Goal: Information Seeking & Learning: Learn about a topic

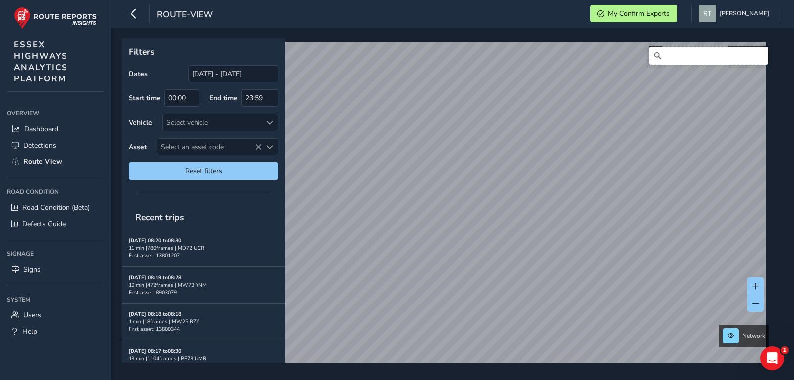
drag, startPoint x: 0, startPoint y: 0, endPoint x: 755, endPoint y: 62, distance: 757.8
click at [755, 62] on input "Search" at bounding box center [708, 56] width 119 height 18
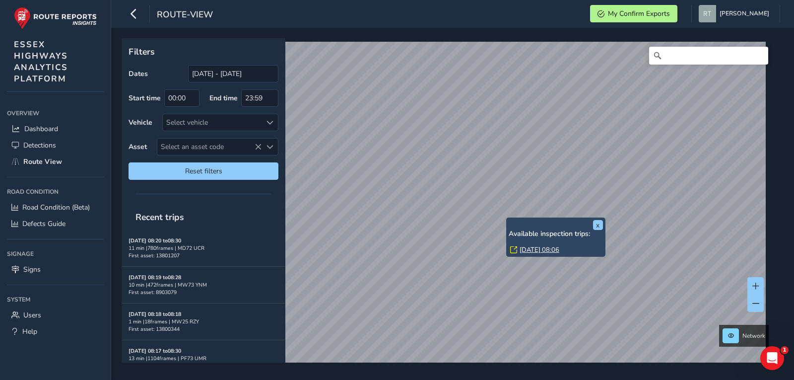
click at [538, 250] on link "Wed, 20 Aug, 08:06" at bounding box center [540, 249] width 40 height 9
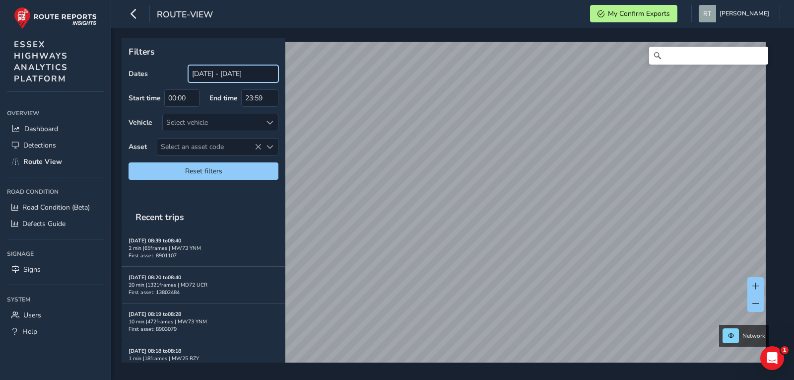
click at [214, 69] on input "[DATE] - [DATE]" at bounding box center [233, 73] width 90 height 17
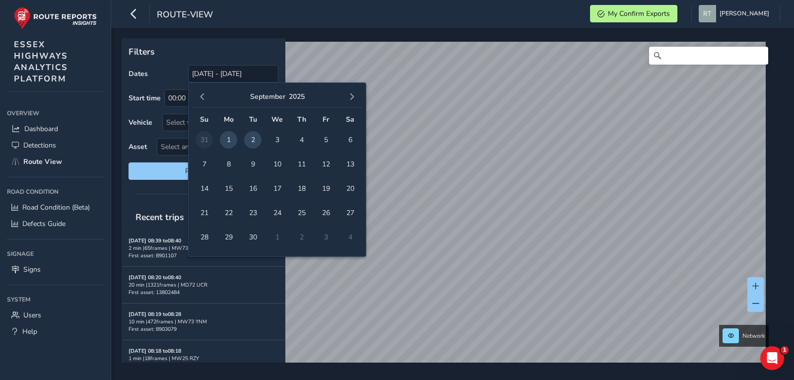
click at [201, 87] on div "September 2025" at bounding box center [277, 96] width 170 height 21
click at [201, 94] on span "button" at bounding box center [202, 96] width 7 height 7
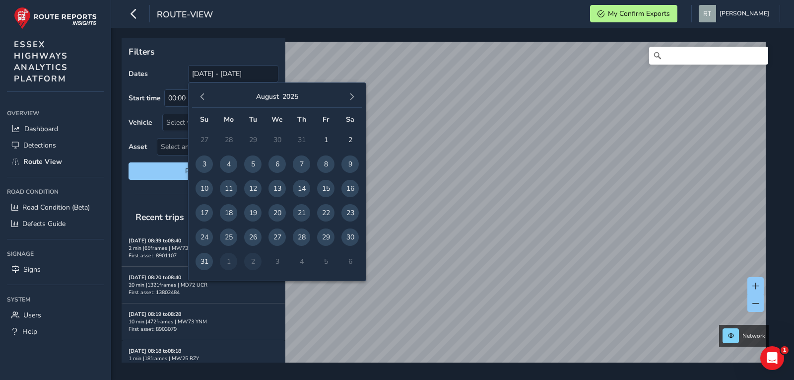
click at [201, 94] on span "button" at bounding box center [202, 96] width 7 height 7
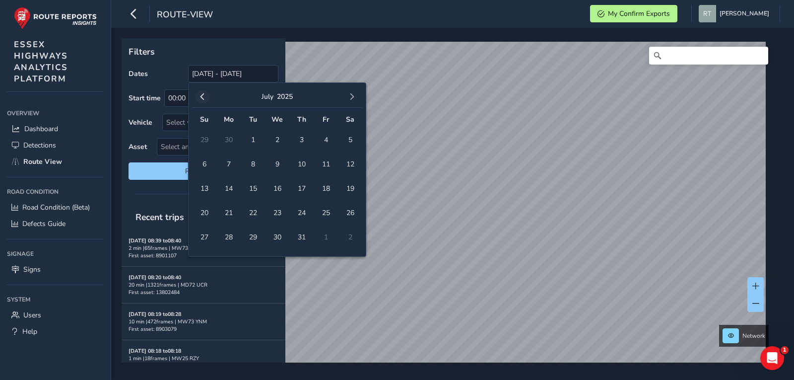
click at [202, 94] on span "button" at bounding box center [202, 96] width 7 height 7
click at [203, 95] on span "button" at bounding box center [202, 96] width 7 height 7
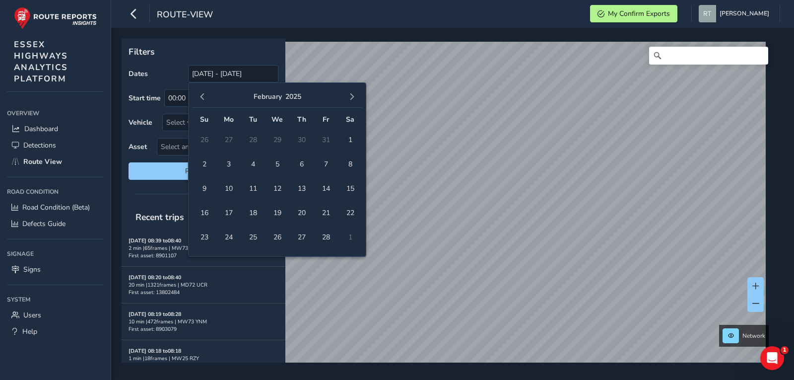
click at [203, 95] on span "button" at bounding box center [202, 96] width 7 height 7
click at [282, 141] on span "1" at bounding box center [277, 139] width 17 height 17
click at [352, 98] on span "button" at bounding box center [352, 96] width 7 height 7
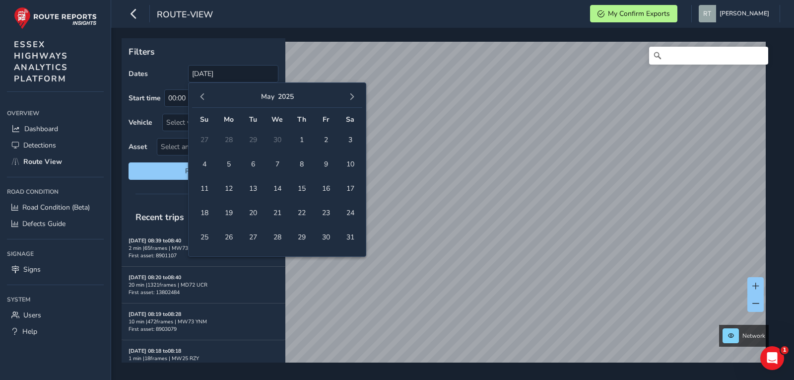
click at [352, 98] on span "button" at bounding box center [352, 96] width 7 height 7
click at [349, 147] on span "6" at bounding box center [350, 139] width 17 height 17
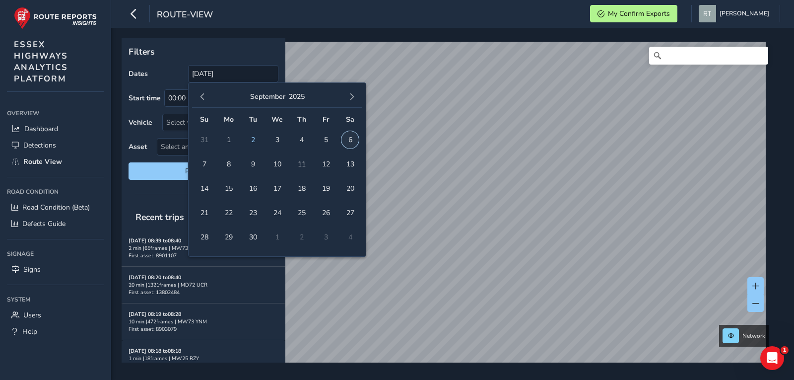
type input "01/01/2025 - 06/09/2025"
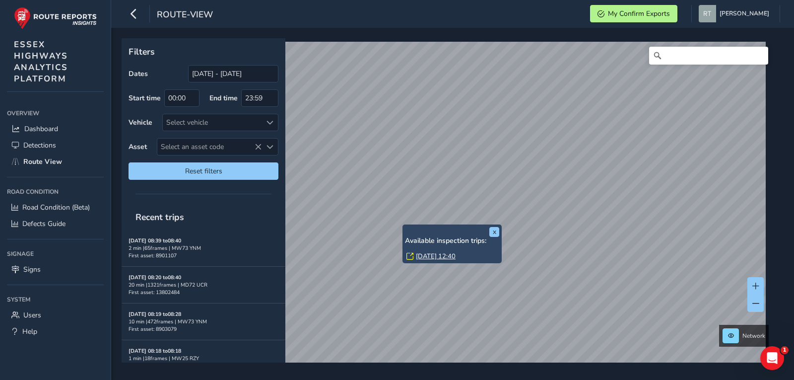
click at [426, 256] on link "Mon, 4 Aug, 12:40" at bounding box center [436, 256] width 40 height 9
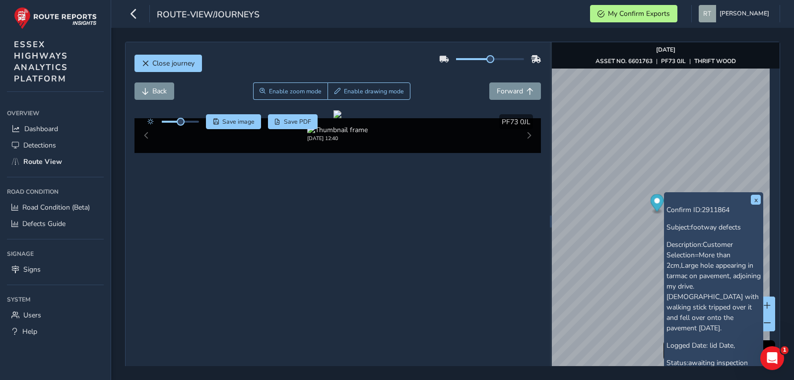
click at [657, 203] on icon "Map marker" at bounding box center [656, 202] width 13 height 17
click at [754, 198] on button "x" at bounding box center [756, 200] width 10 height 10
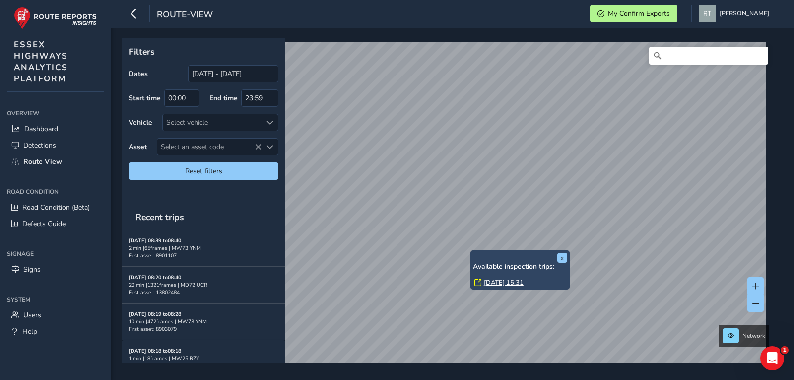
click at [495, 283] on link "Tue, 12 Aug, 15:31" at bounding box center [504, 282] width 40 height 9
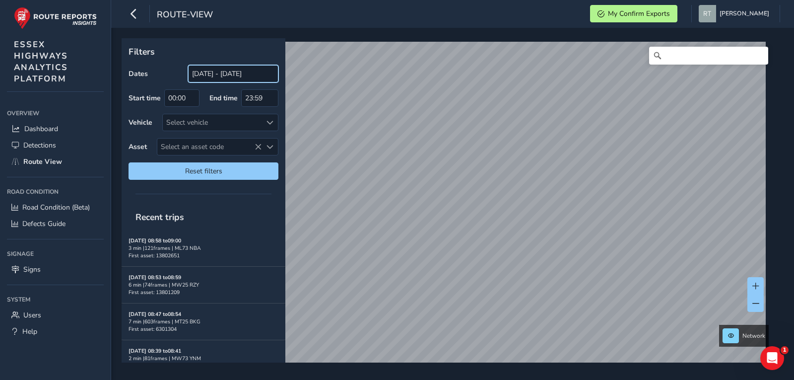
click at [224, 76] on input "[DATE] - [DATE]" at bounding box center [233, 73] width 90 height 17
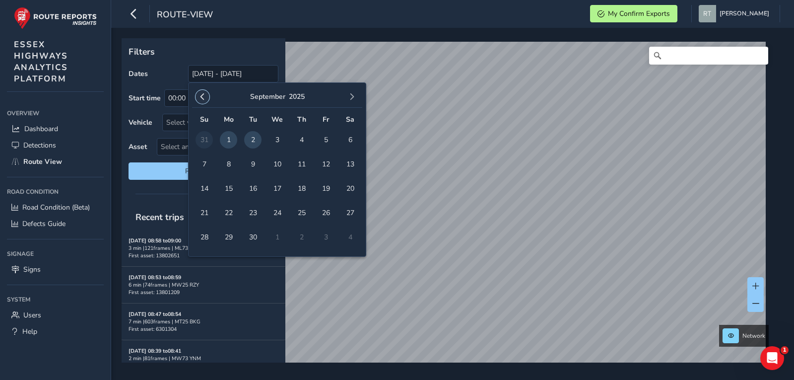
click at [205, 103] on button "button" at bounding box center [203, 97] width 14 height 14
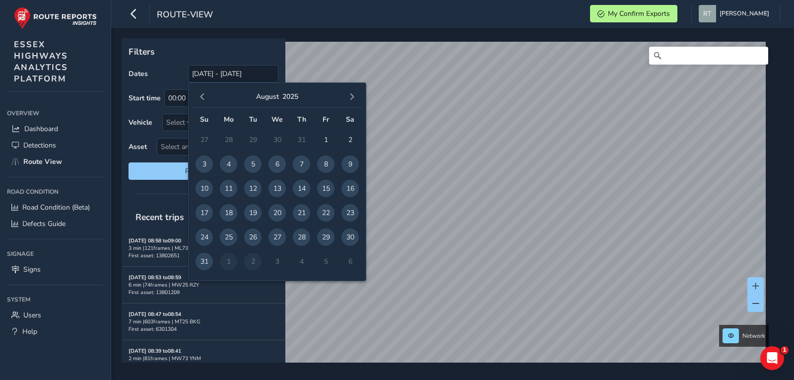
click at [205, 103] on button "button" at bounding box center [203, 97] width 14 height 14
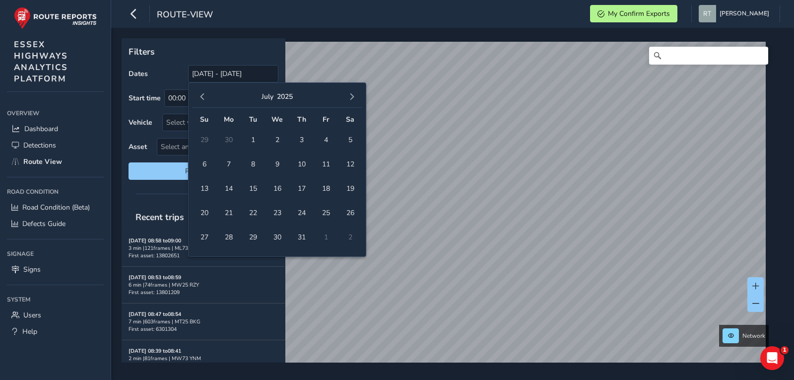
click at [205, 103] on button "button" at bounding box center [203, 97] width 14 height 14
click at [282, 142] on span "1" at bounding box center [277, 139] width 17 height 17
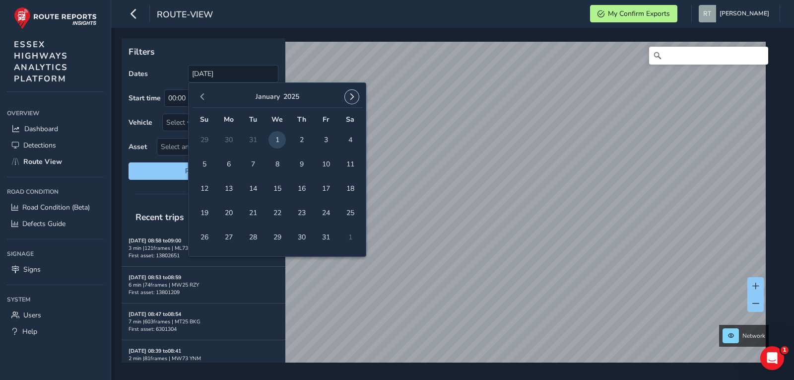
click at [355, 99] on span "button" at bounding box center [352, 96] width 7 height 7
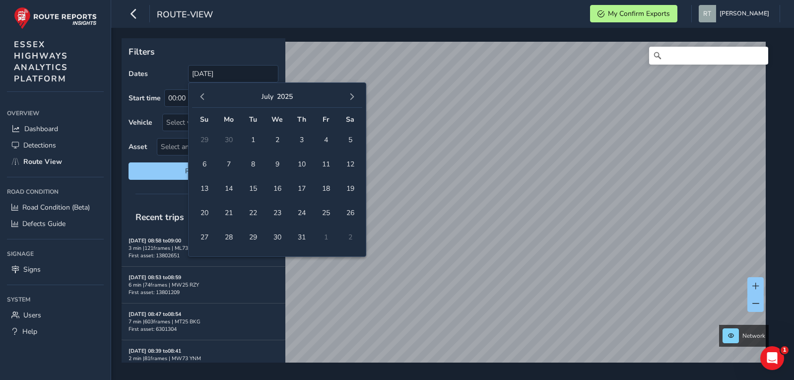
click at [355, 99] on span "button" at bounding box center [352, 96] width 7 height 7
click at [351, 163] on span "13" at bounding box center [350, 163] width 17 height 17
type input "[DATE] - [DATE]"
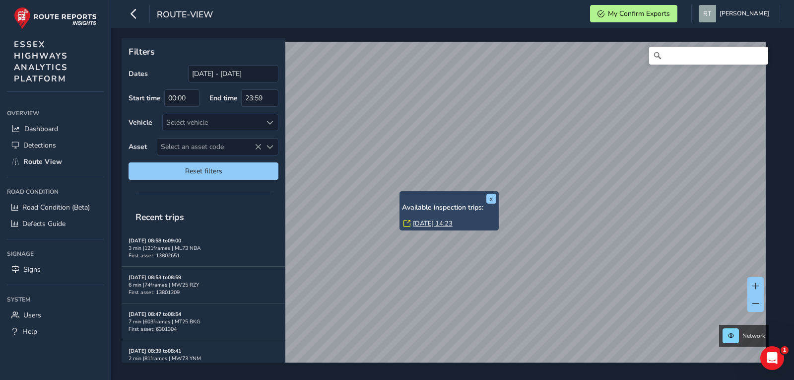
click at [417, 226] on link "Mon, 9 Jun, 14:23" at bounding box center [433, 223] width 40 height 9
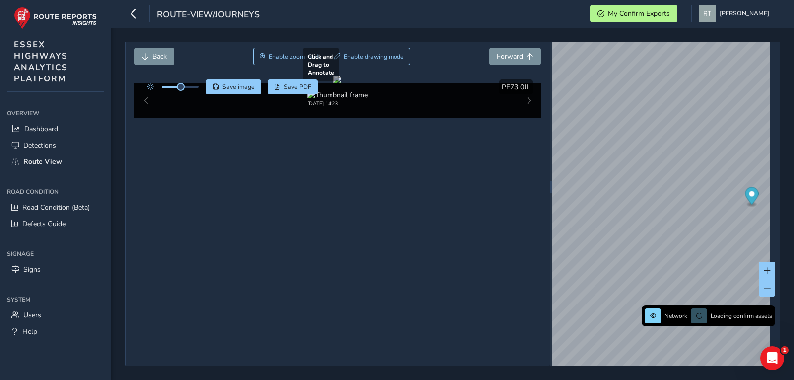
scroll to position [35, 0]
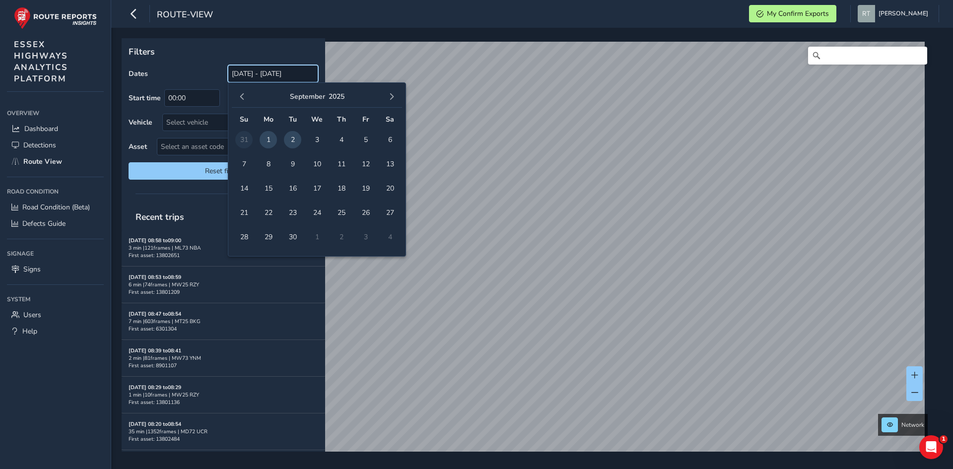
click at [274, 72] on input "[DATE] - [DATE]" at bounding box center [273, 73] width 90 height 17
click at [247, 102] on div "September 2025" at bounding box center [317, 96] width 170 height 21
click at [246, 102] on button "button" at bounding box center [242, 97] width 14 height 14
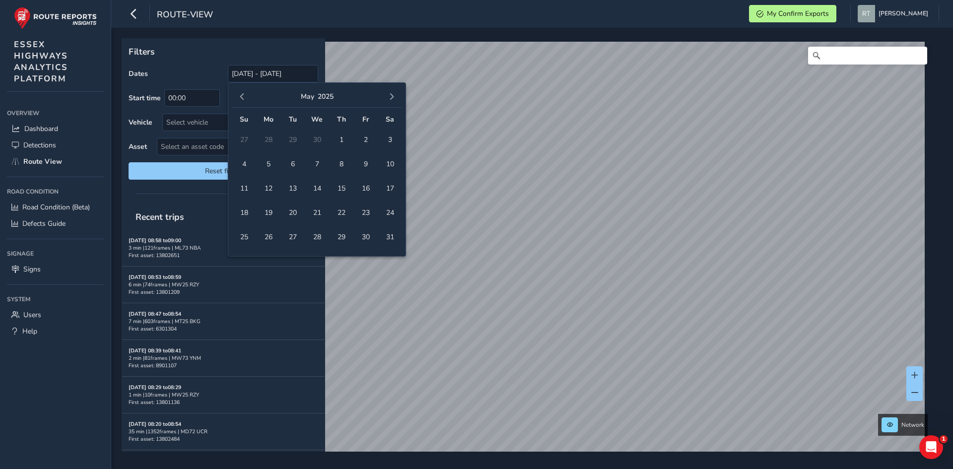
click at [246, 102] on button "button" at bounding box center [242, 97] width 14 height 14
click at [314, 139] on span "1" at bounding box center [316, 139] width 17 height 17
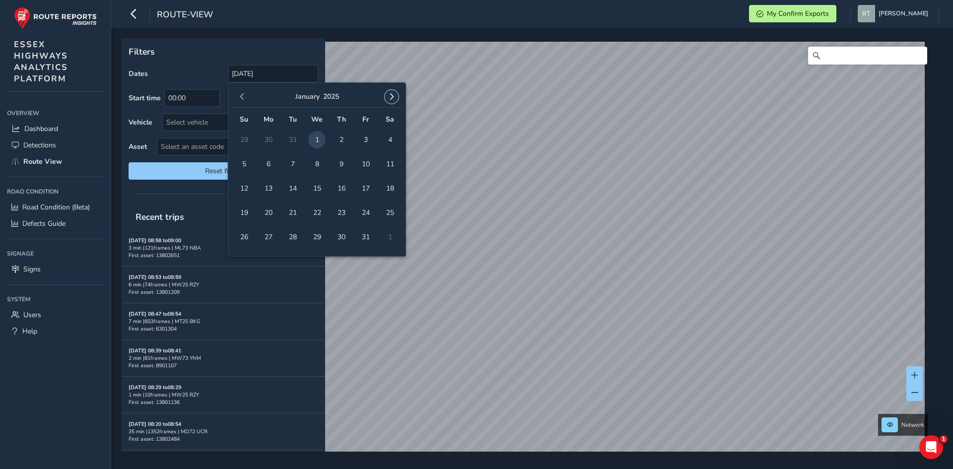
click at [396, 98] on button "button" at bounding box center [392, 97] width 14 height 14
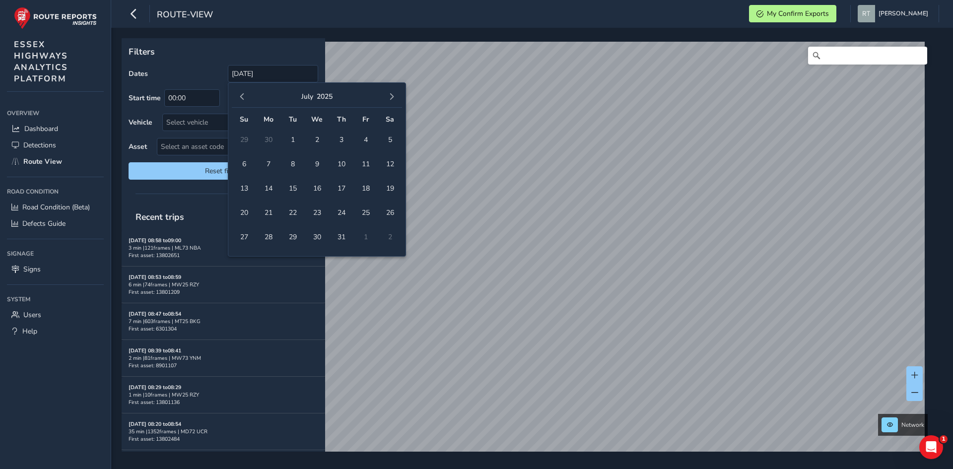
click at [396, 98] on button "button" at bounding box center [392, 97] width 14 height 14
click at [390, 166] on span "13" at bounding box center [389, 163] width 17 height 17
type input "[DATE] - [DATE]"
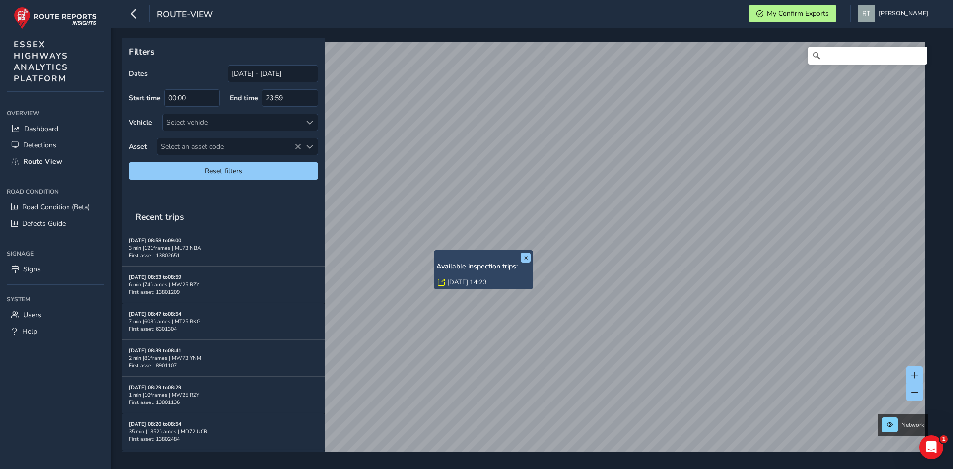
click at [459, 285] on link "Mon, 9 Jun, 14:23" at bounding box center [467, 282] width 40 height 9
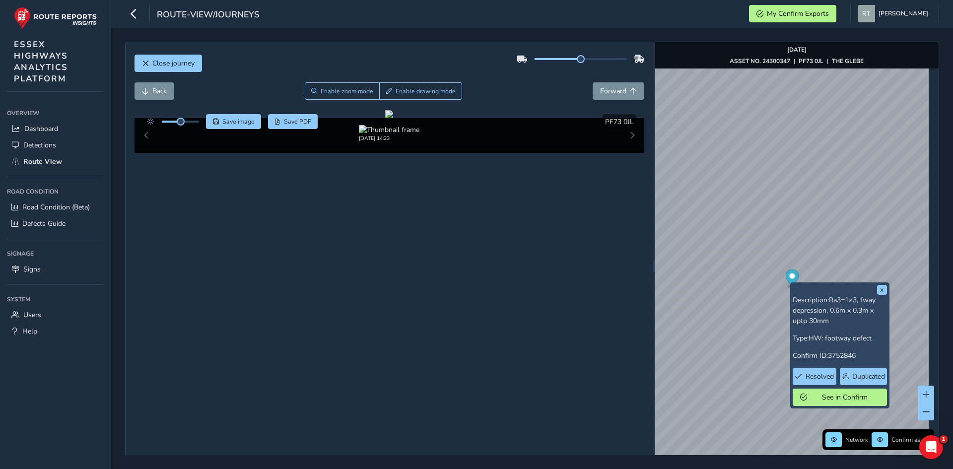
click at [786, 279] on icon "Map marker" at bounding box center [792, 278] width 13 height 17
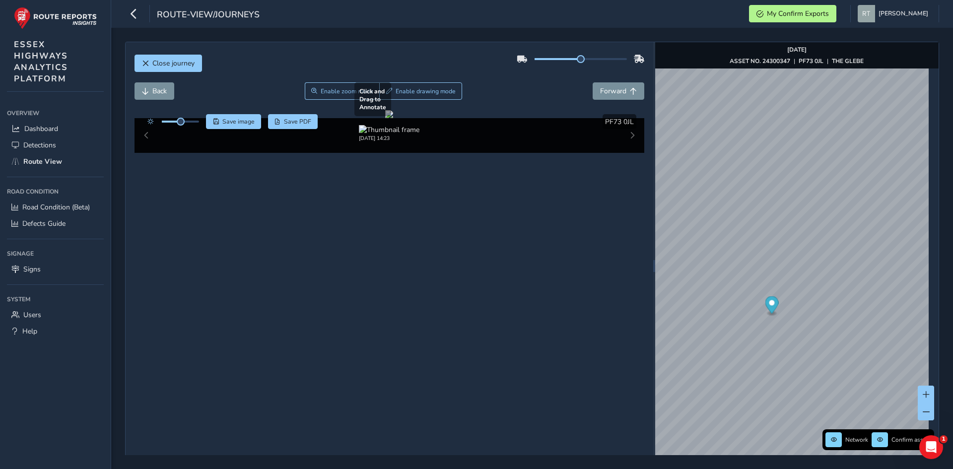
click at [393, 118] on div at bounding box center [389, 114] width 8 height 8
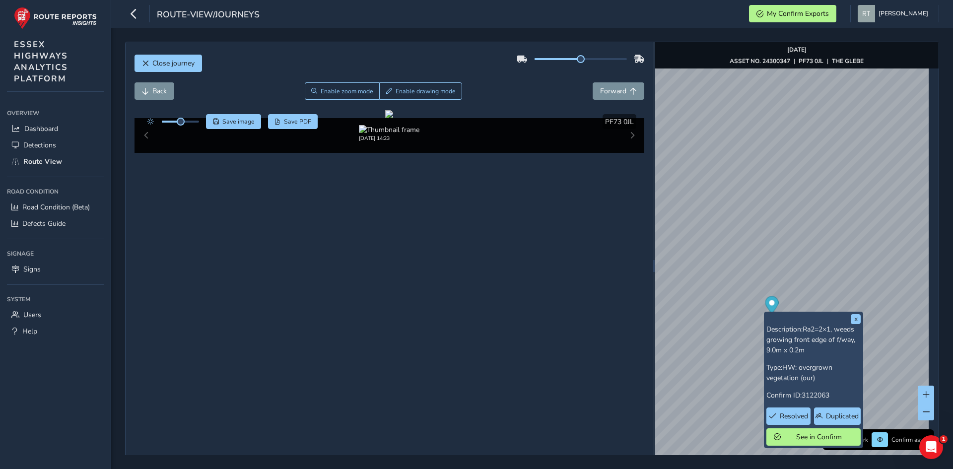
click at [768, 306] on icon "Map marker" at bounding box center [771, 304] width 13 height 17
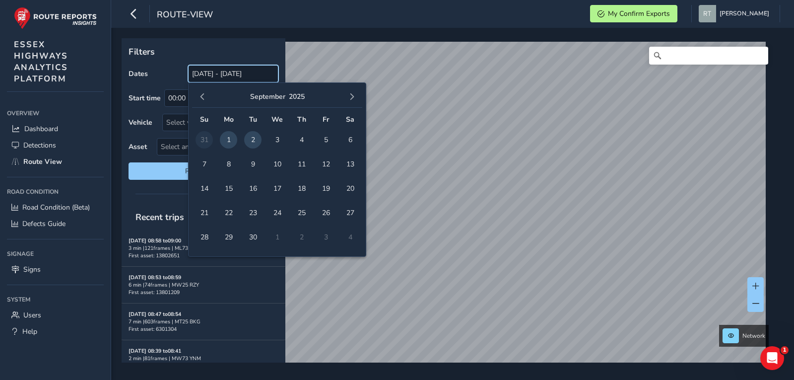
click at [226, 72] on input "[DATE] - [DATE]" at bounding box center [233, 73] width 90 height 17
click at [201, 97] on span "button" at bounding box center [202, 96] width 7 height 7
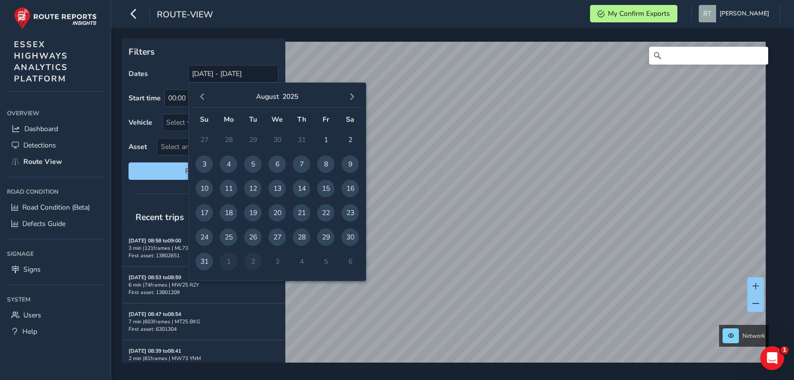
click at [201, 97] on span "button" at bounding box center [202, 96] width 7 height 7
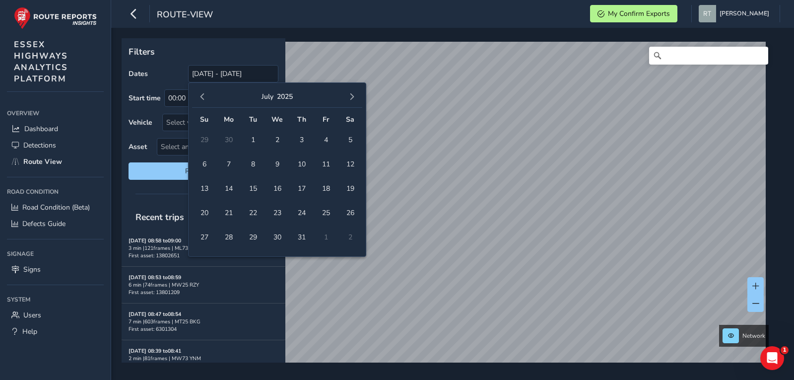
click at [201, 97] on span "button" at bounding box center [202, 96] width 7 height 7
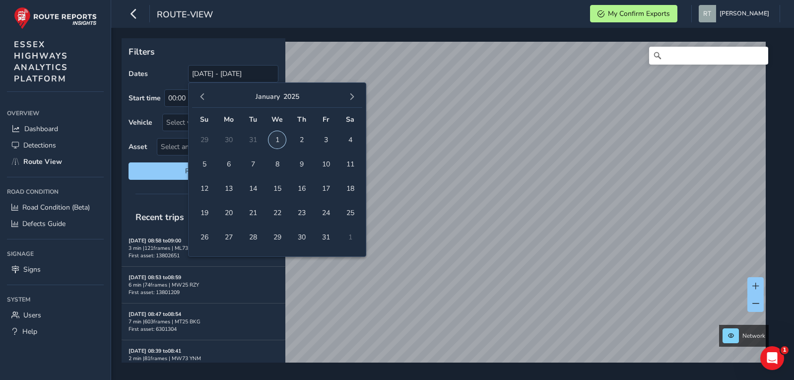
click at [282, 145] on span "1" at bounding box center [277, 139] width 17 height 17
click at [350, 96] on span "button" at bounding box center [352, 96] width 7 height 7
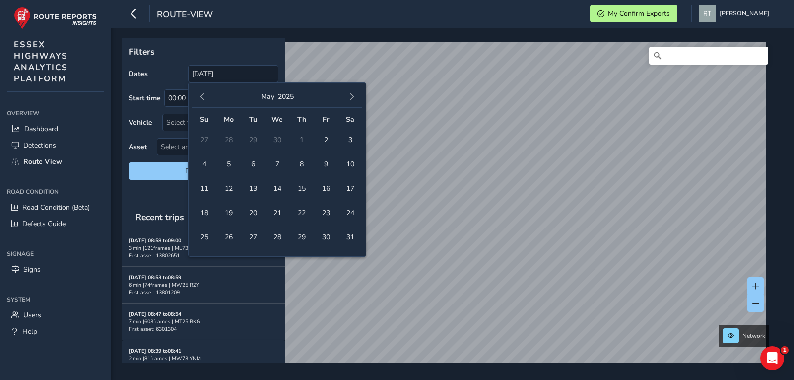
click at [350, 96] on span "button" at bounding box center [352, 96] width 7 height 7
click at [351, 168] on span "13" at bounding box center [350, 163] width 17 height 17
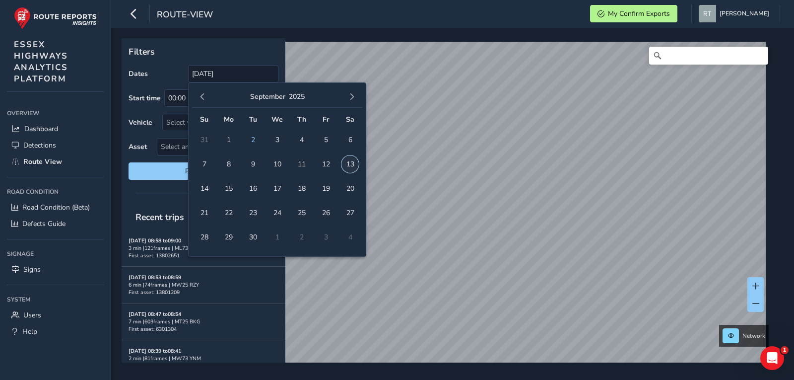
type input "[DATE] - [DATE]"
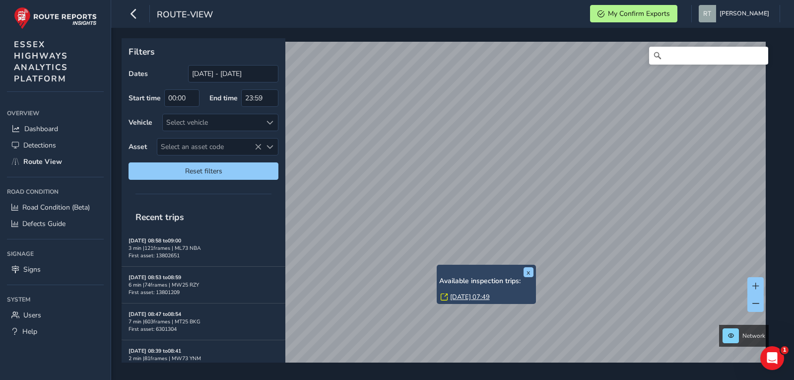
click at [465, 297] on link "[DATE] 07:49" at bounding box center [470, 296] width 40 height 9
